Goal: Check status: Check status

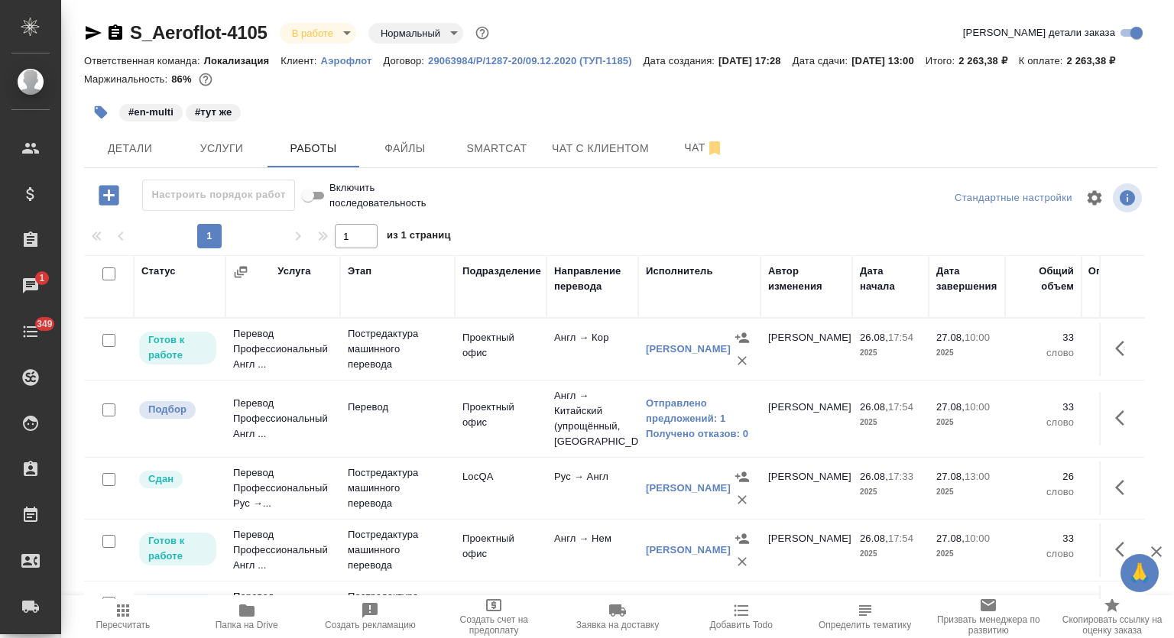
scroll to position [241, 0]
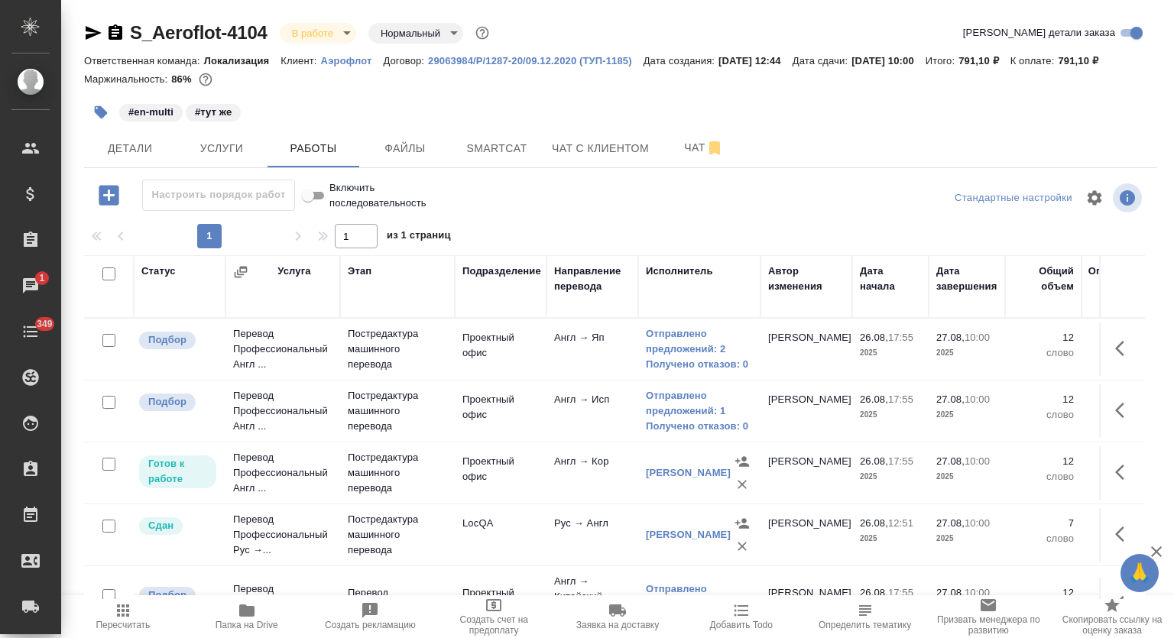
scroll to position [241, 0]
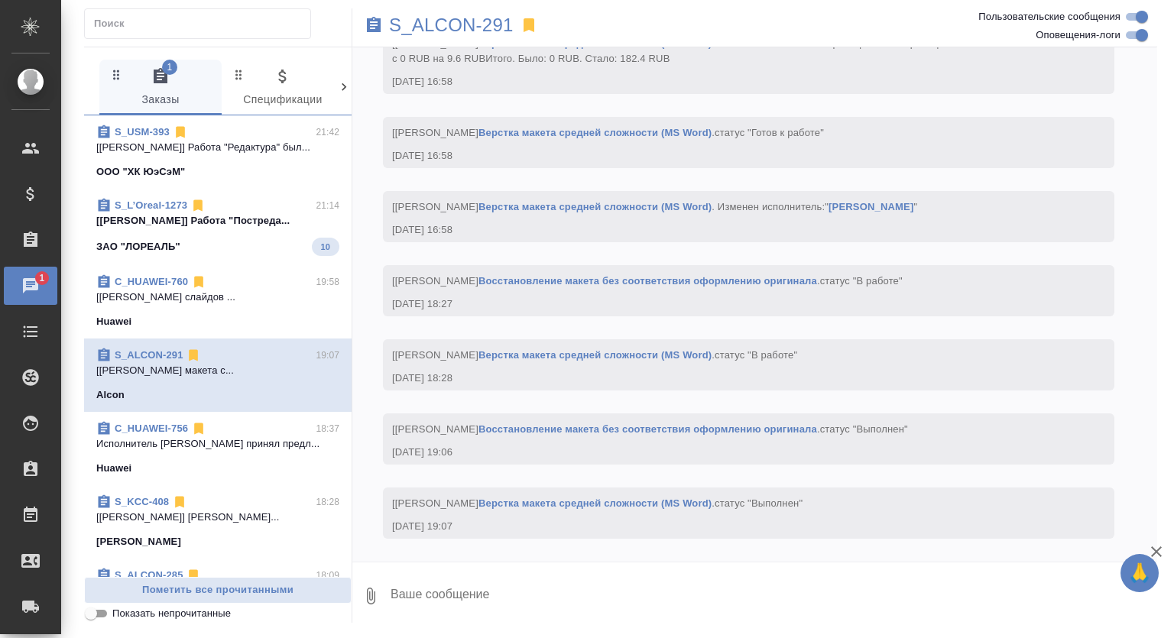
click at [257, 228] on p "[Загородних Виктория] Работа "Постреда..." at bounding box center [217, 220] width 243 height 15
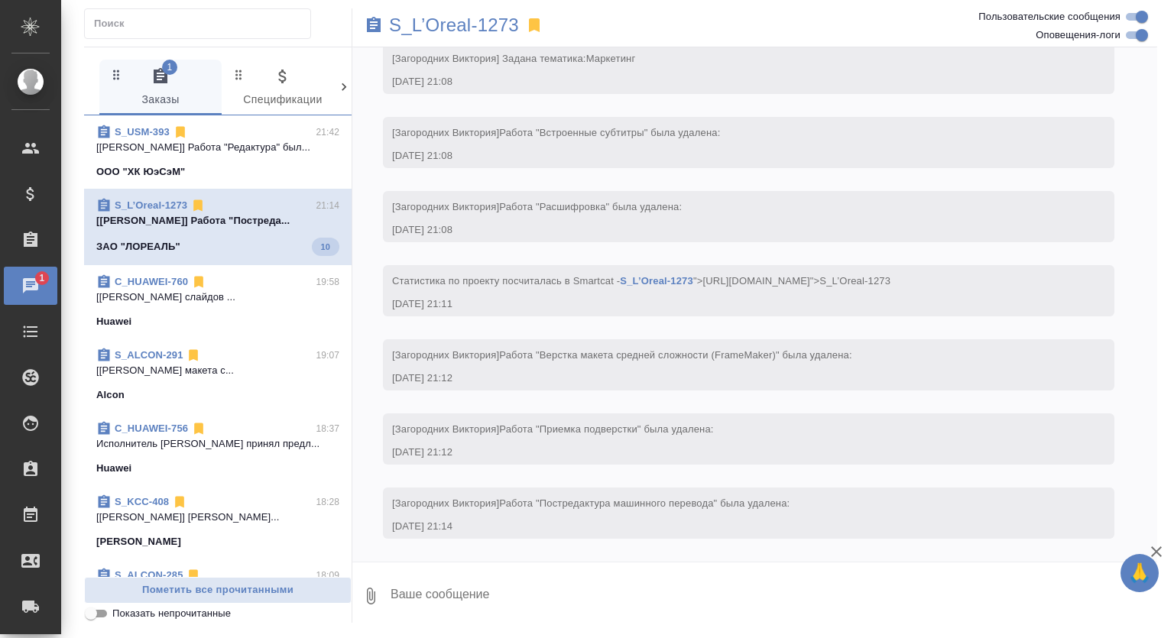
scroll to position [382, 0]
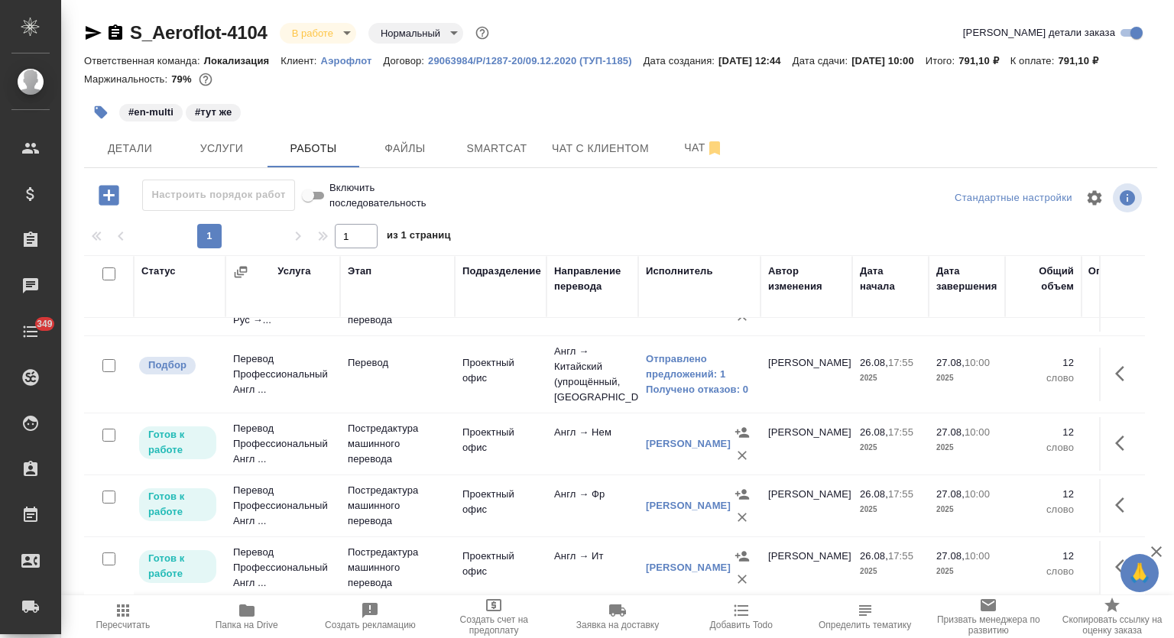
scroll to position [241, 0]
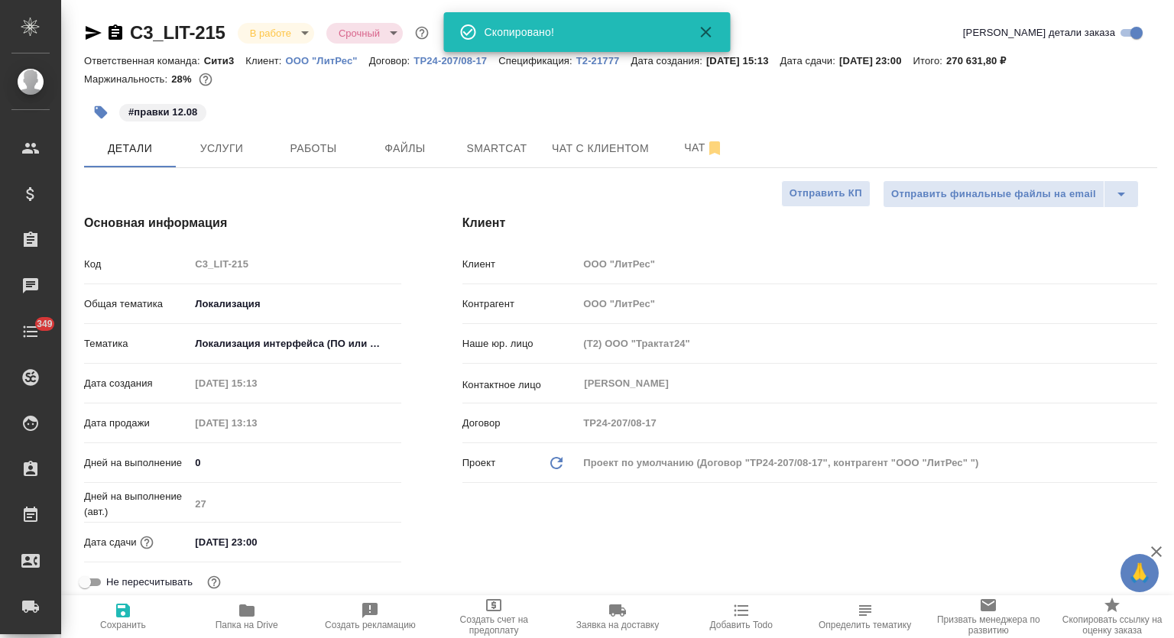
select select "RU"
click at [273, 612] on span "Папка на Drive" at bounding box center [246, 616] width 105 height 29
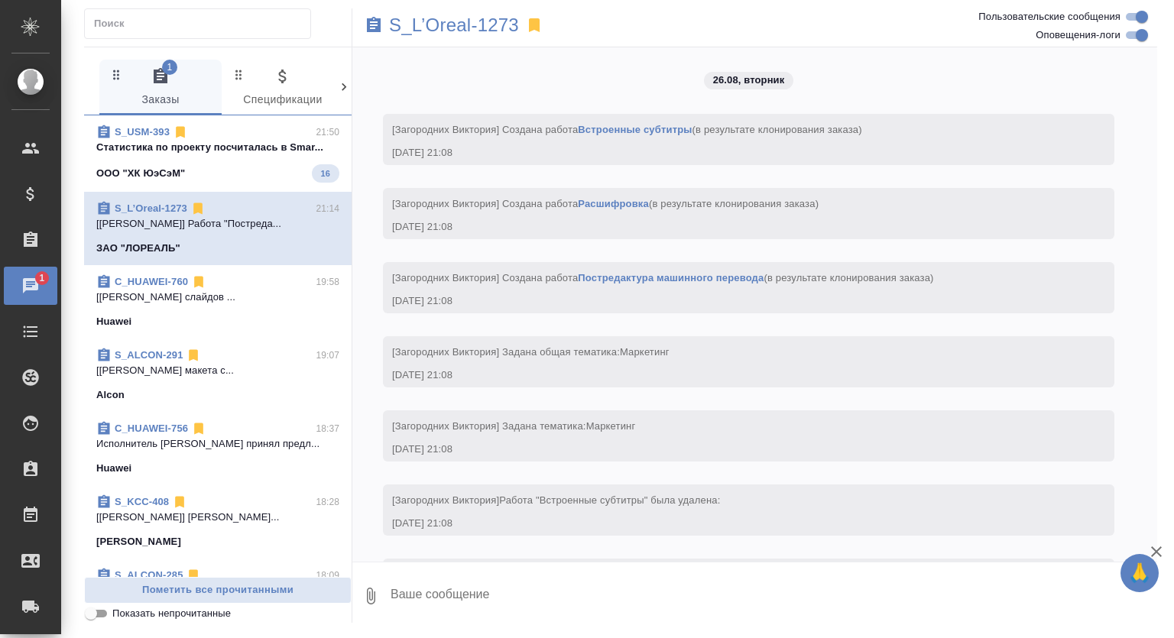
scroll to position [382, 0]
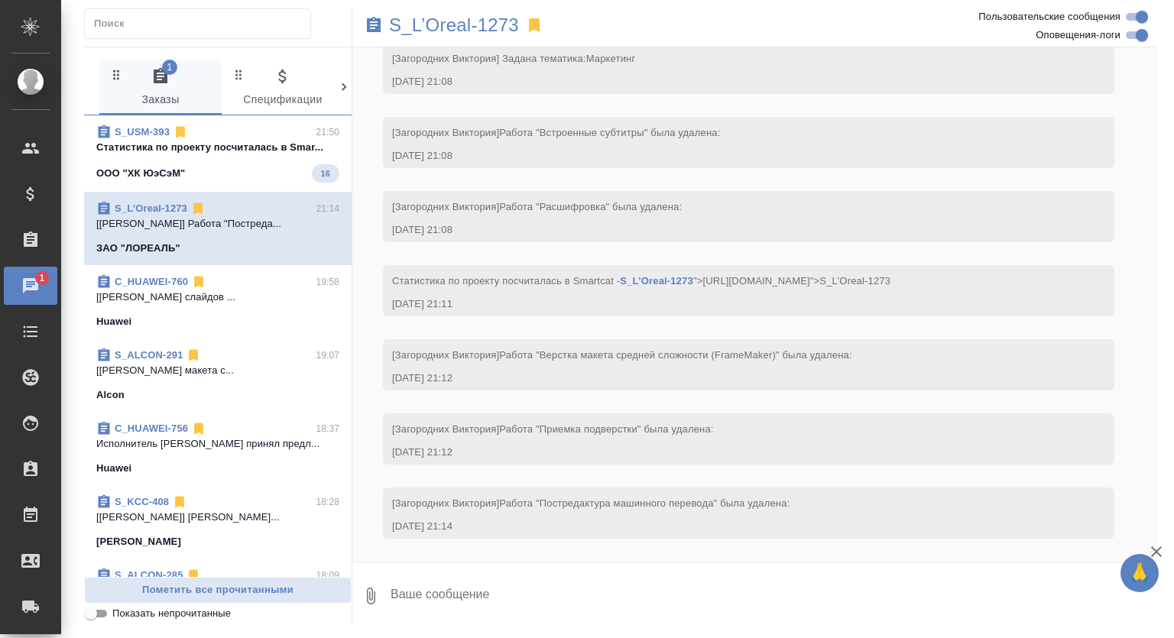
click at [281, 146] on p "Cтатистика по проекту посчиталась в Smar..." at bounding box center [217, 147] width 243 height 15
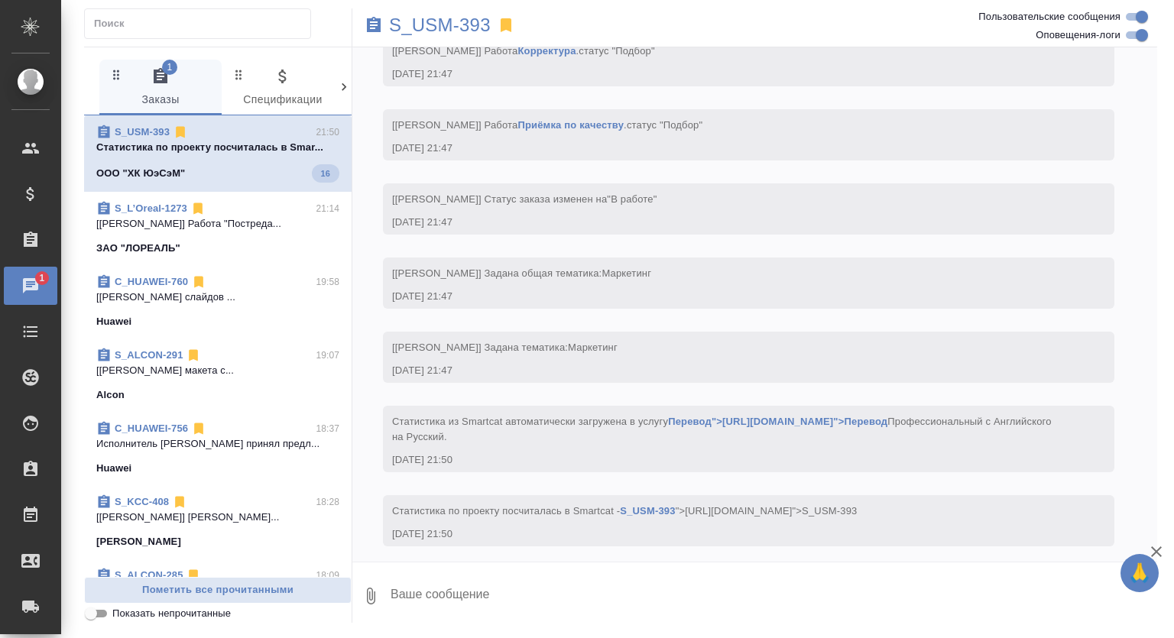
scroll to position [1021, 0]
